Goal: Task Accomplishment & Management: Use online tool/utility

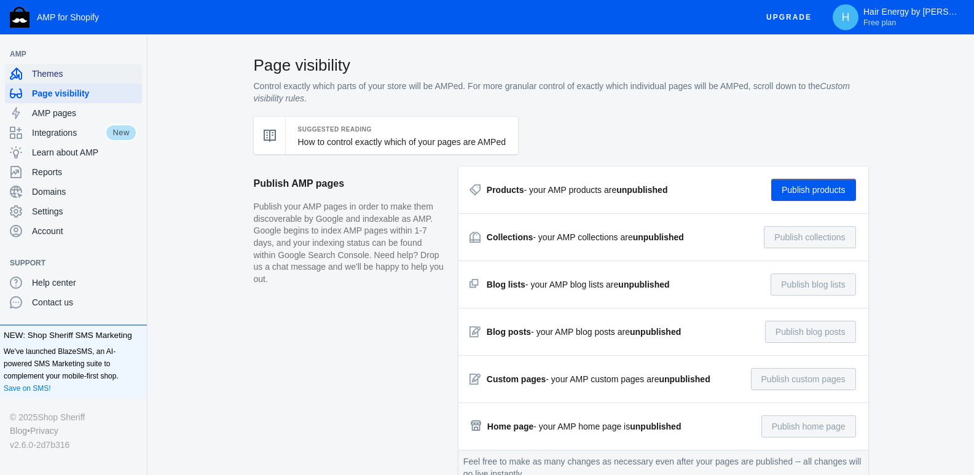
click at [53, 77] on span "Themes" at bounding box center [84, 74] width 105 height 12
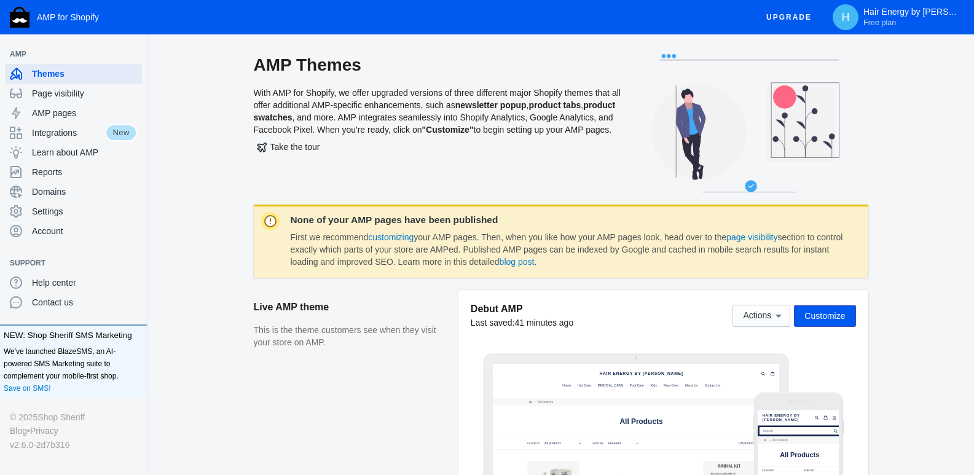
click at [823, 317] on span "Customize" at bounding box center [825, 316] width 41 height 10
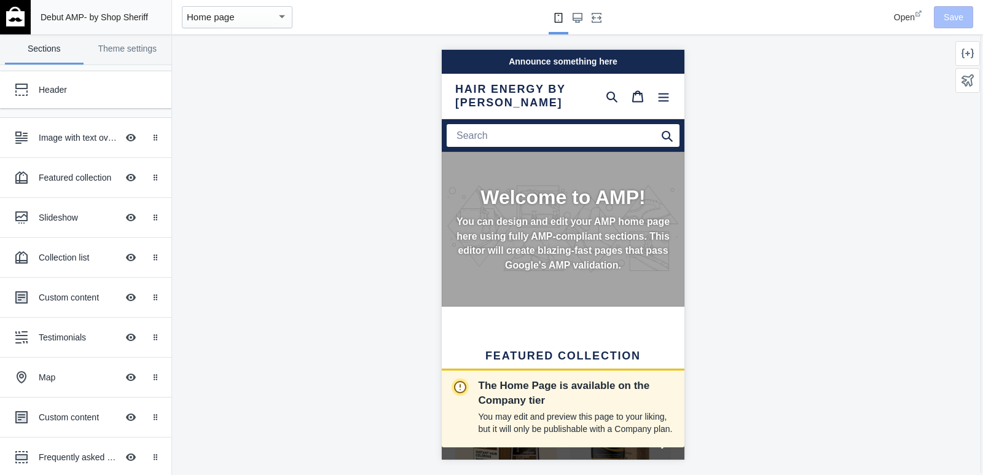
click at [267, 17] on div "Home page" at bounding box center [232, 17] width 90 height 15
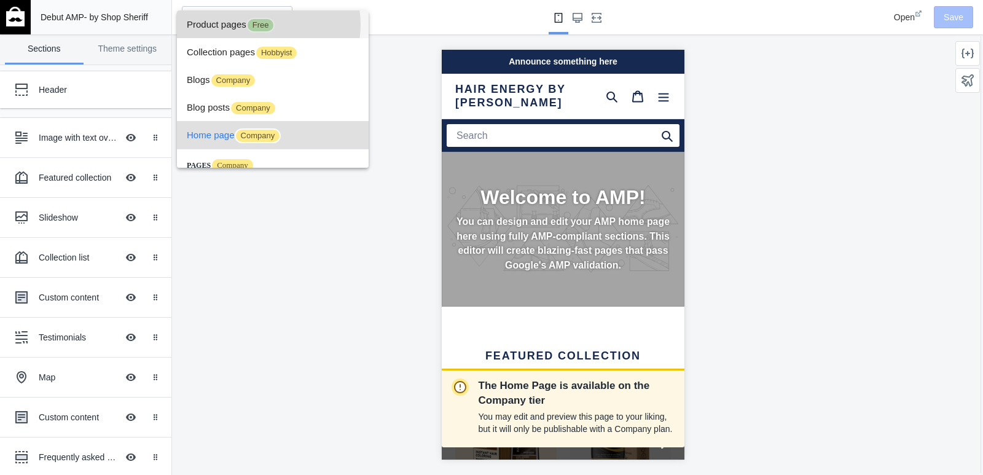
click at [266, 25] on span "Free" at bounding box center [260, 25] width 29 height 15
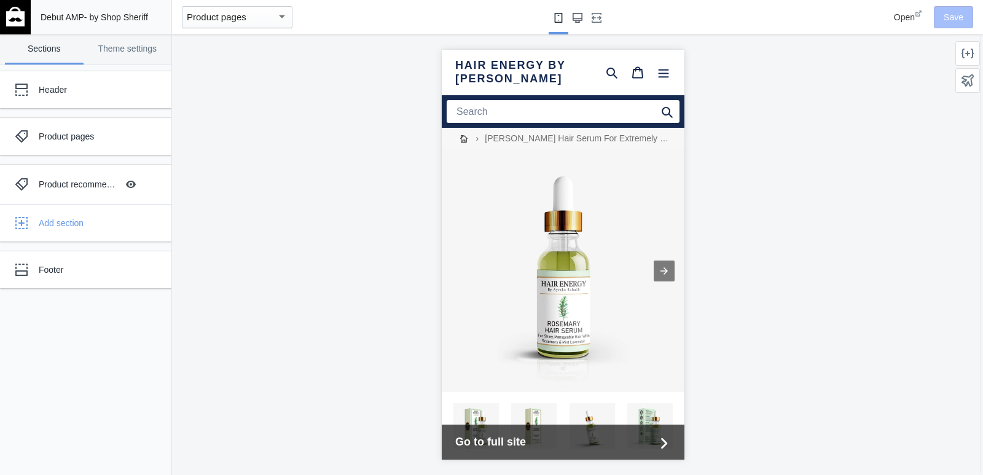
click at [577, 20] on icon "Large screen" at bounding box center [578, 18] width 10 height 10
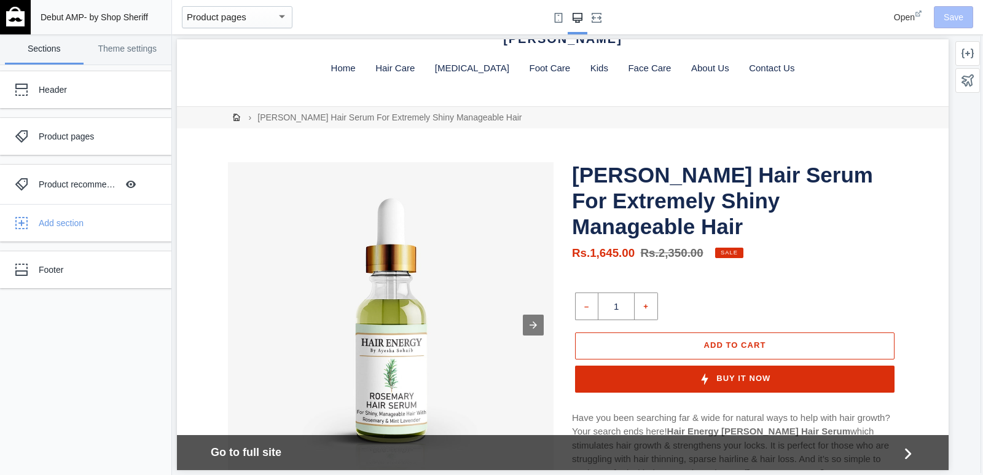
scroll to position [61, 0]
